Goal: Task Accomplishment & Management: Manage account settings

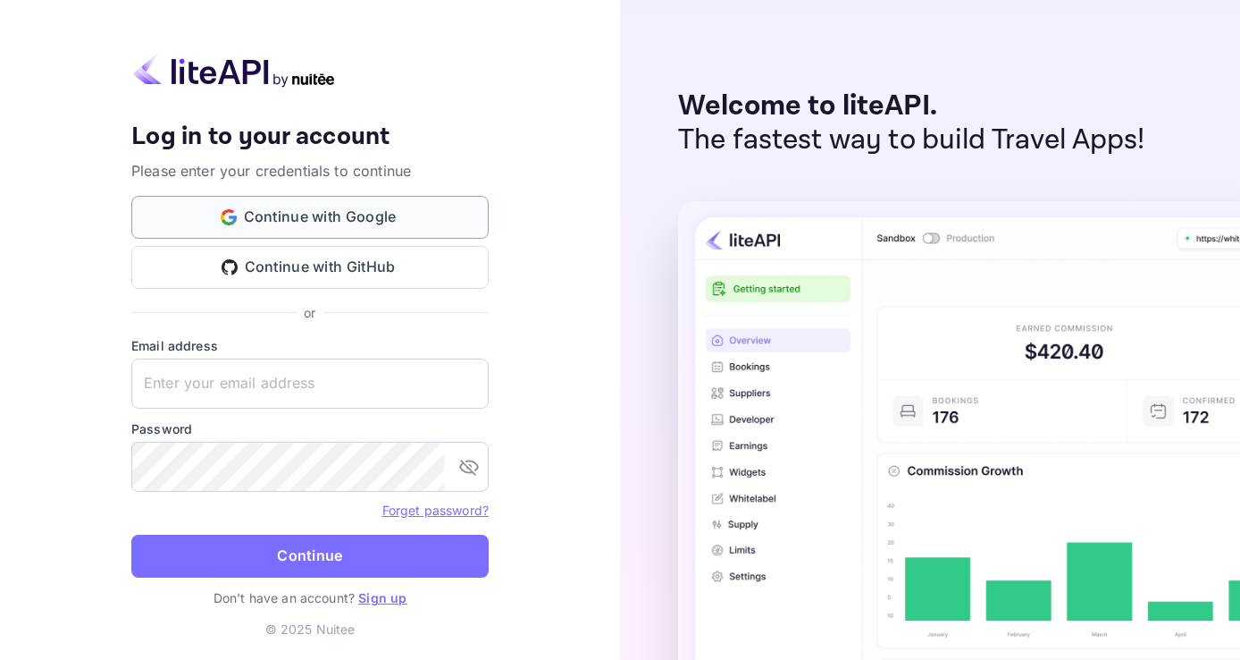
click at [329, 222] on button "Continue with Google" at bounding box center [309, 217] width 357 height 43
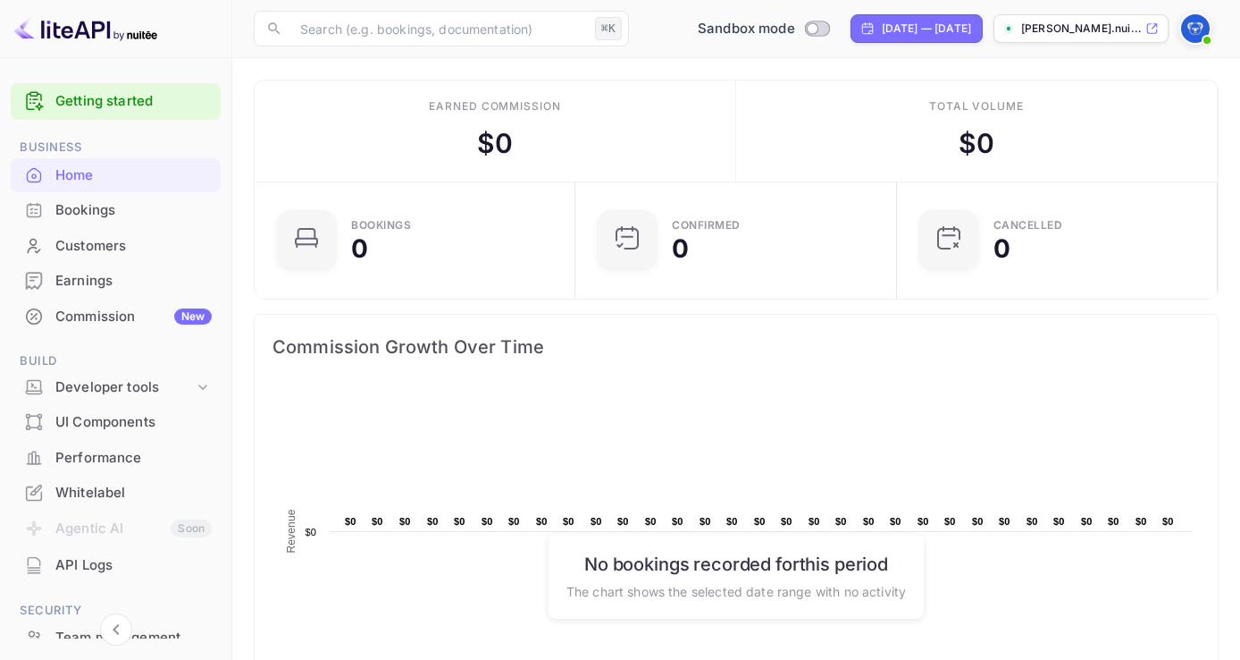
click at [1198, 29] on img at bounding box center [1195, 28] width 29 height 29
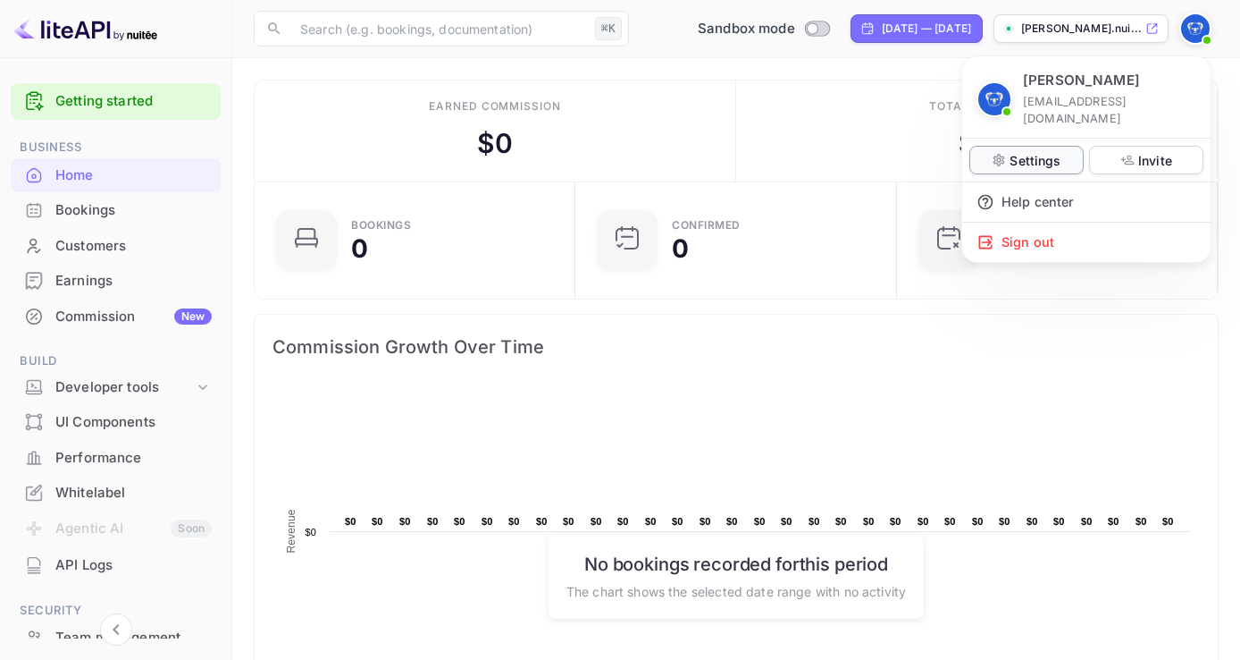
click at [1035, 151] on p "Settings" at bounding box center [1035, 160] width 51 height 19
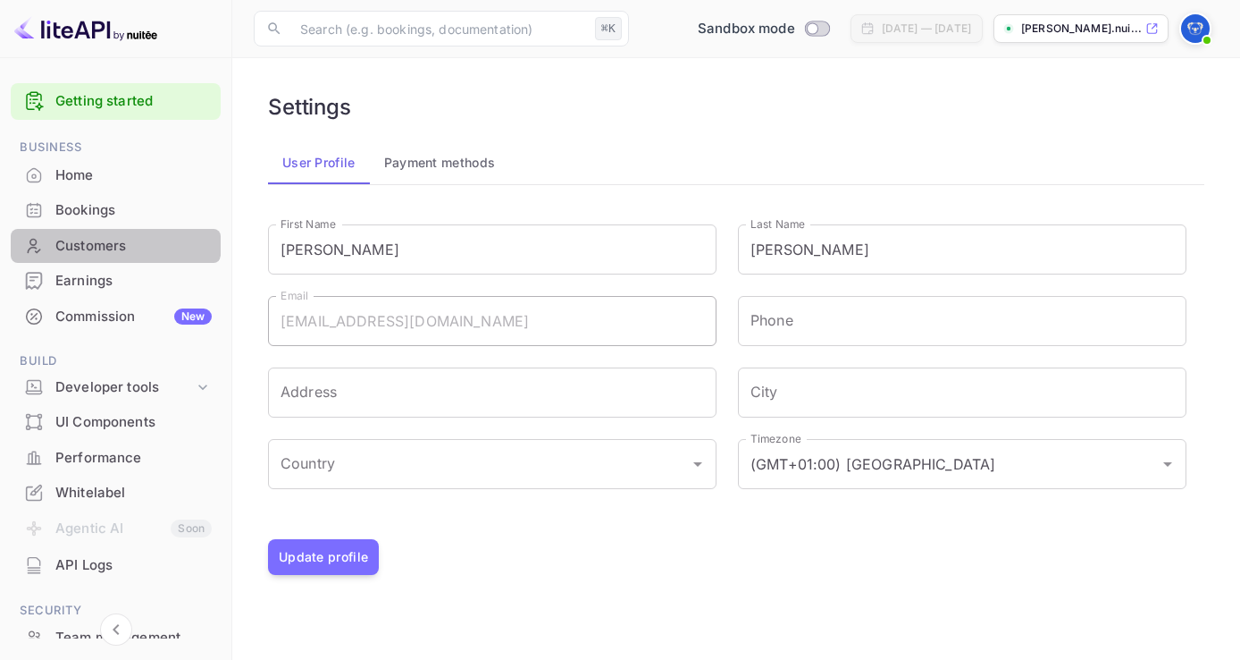
click at [114, 236] on div "Customers" at bounding box center [133, 246] width 156 height 21
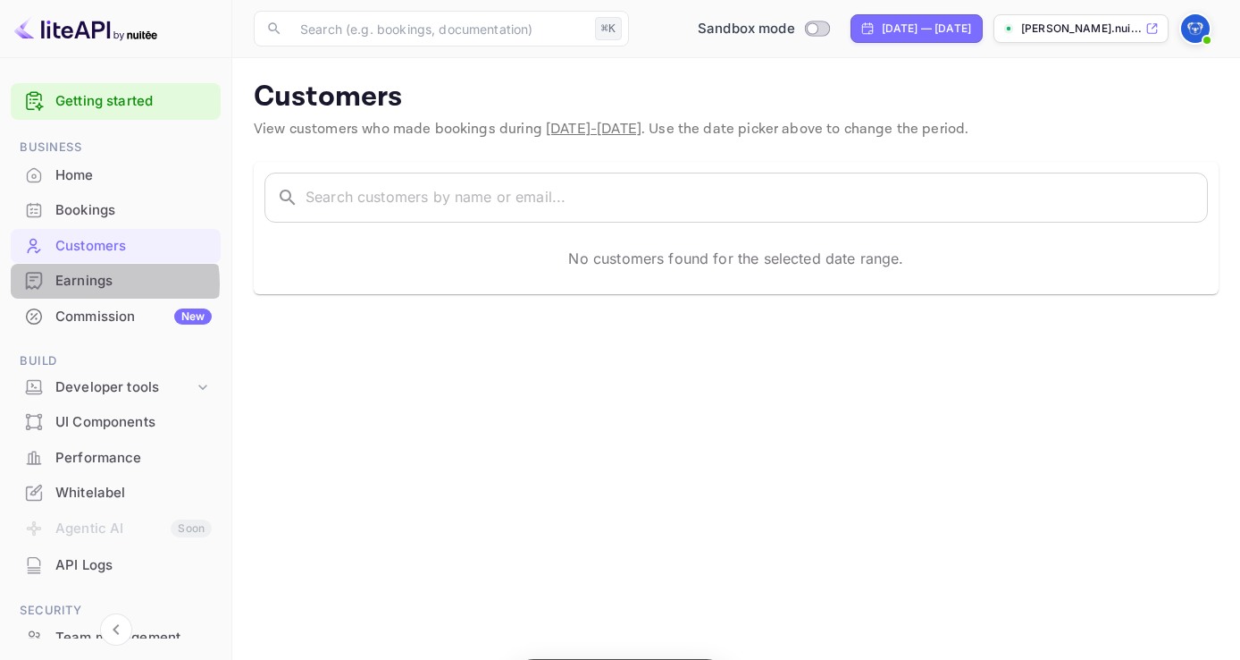
click at [96, 283] on div "Earnings" at bounding box center [133, 281] width 156 height 21
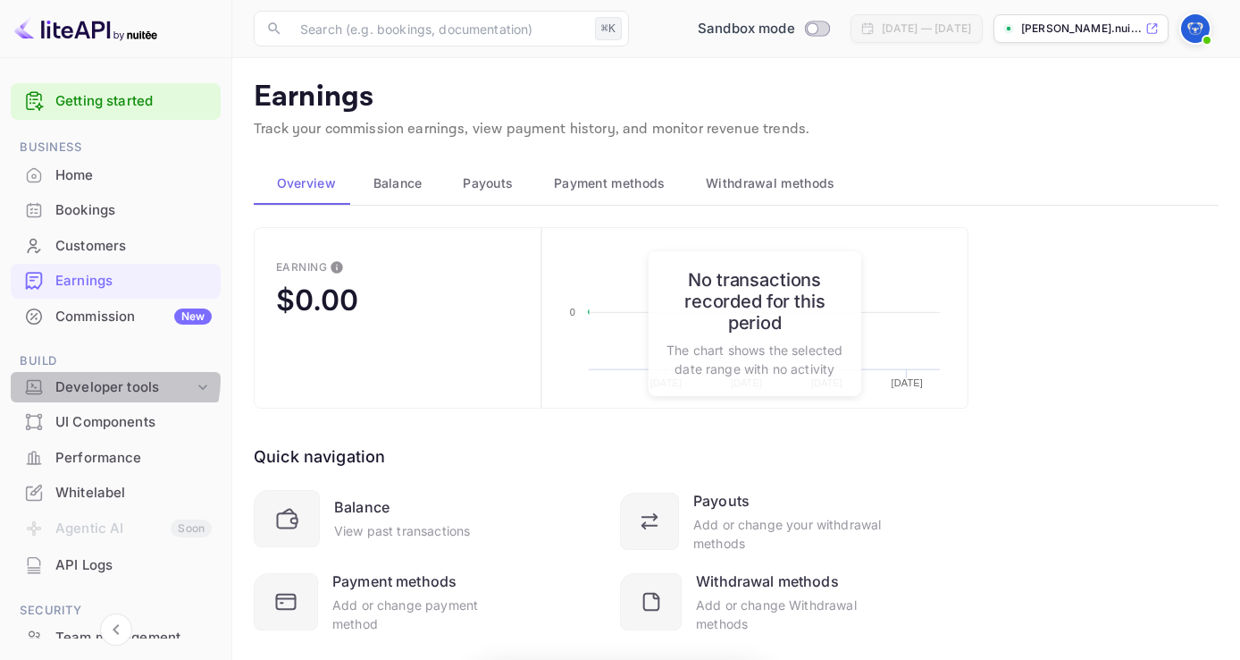
click at [111, 378] on div "Developer tools" at bounding box center [124, 387] width 139 height 21
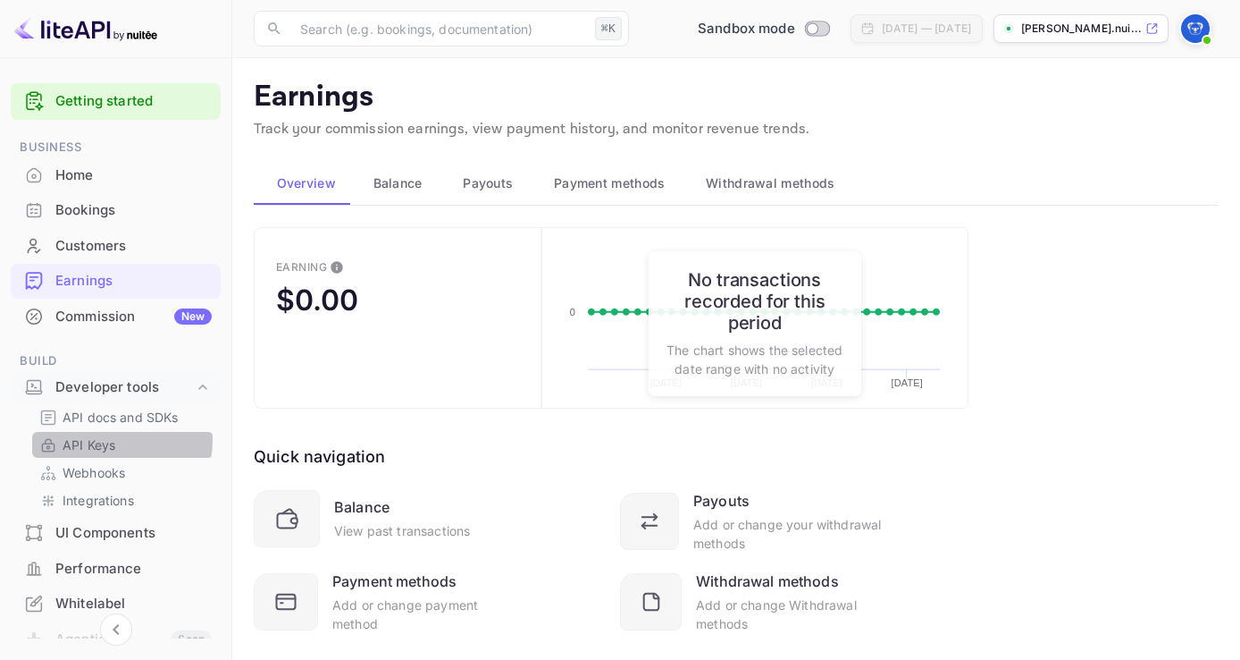
click at [106, 440] on p "API Keys" at bounding box center [89, 444] width 53 height 19
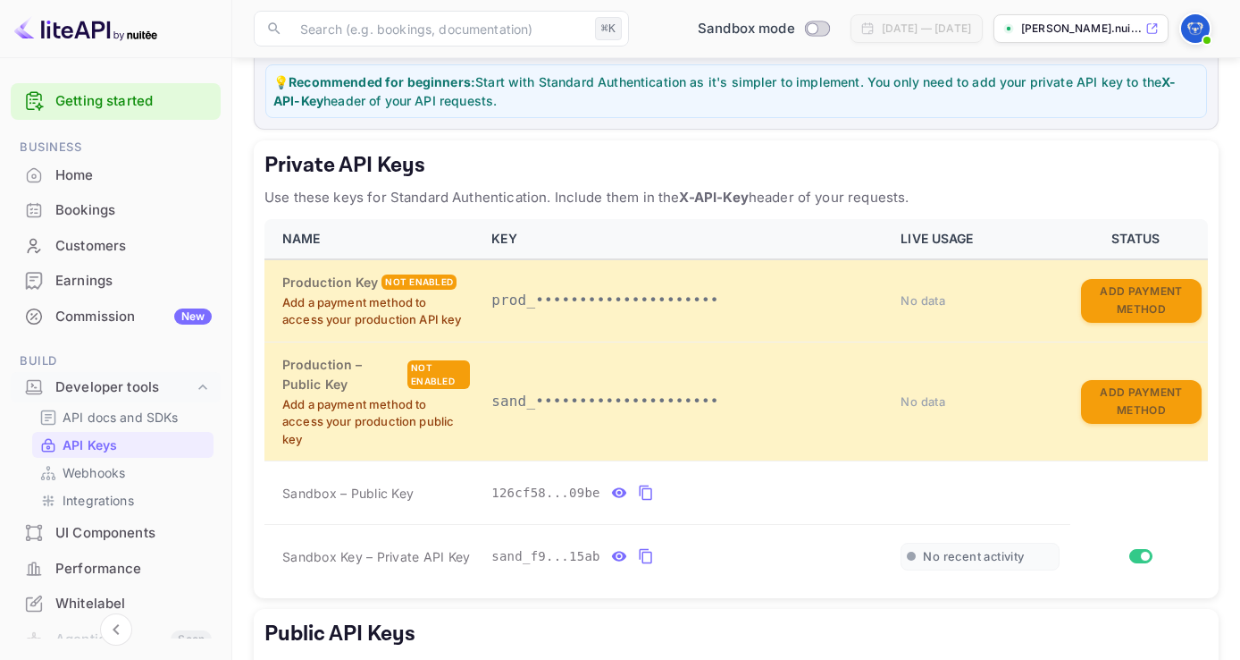
scroll to position [275, 0]
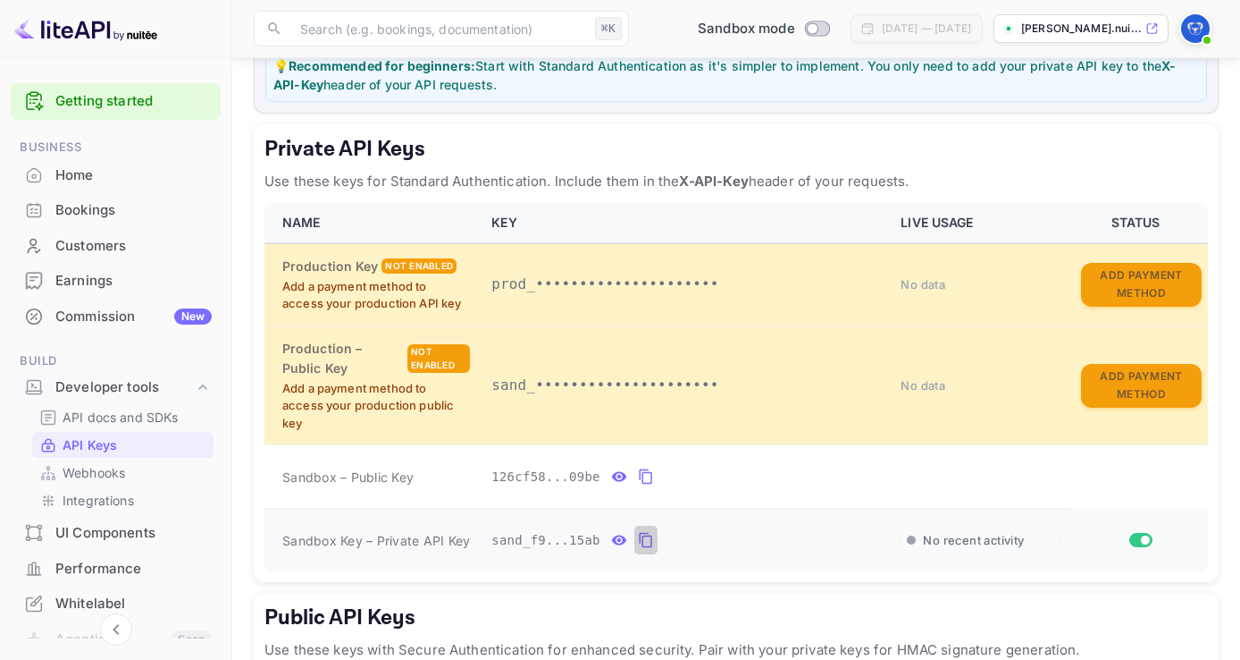
click at [644, 542] on icon "private api keys table" at bounding box center [646, 539] width 16 height 21
